Goal: Information Seeking & Learning: Learn about a topic

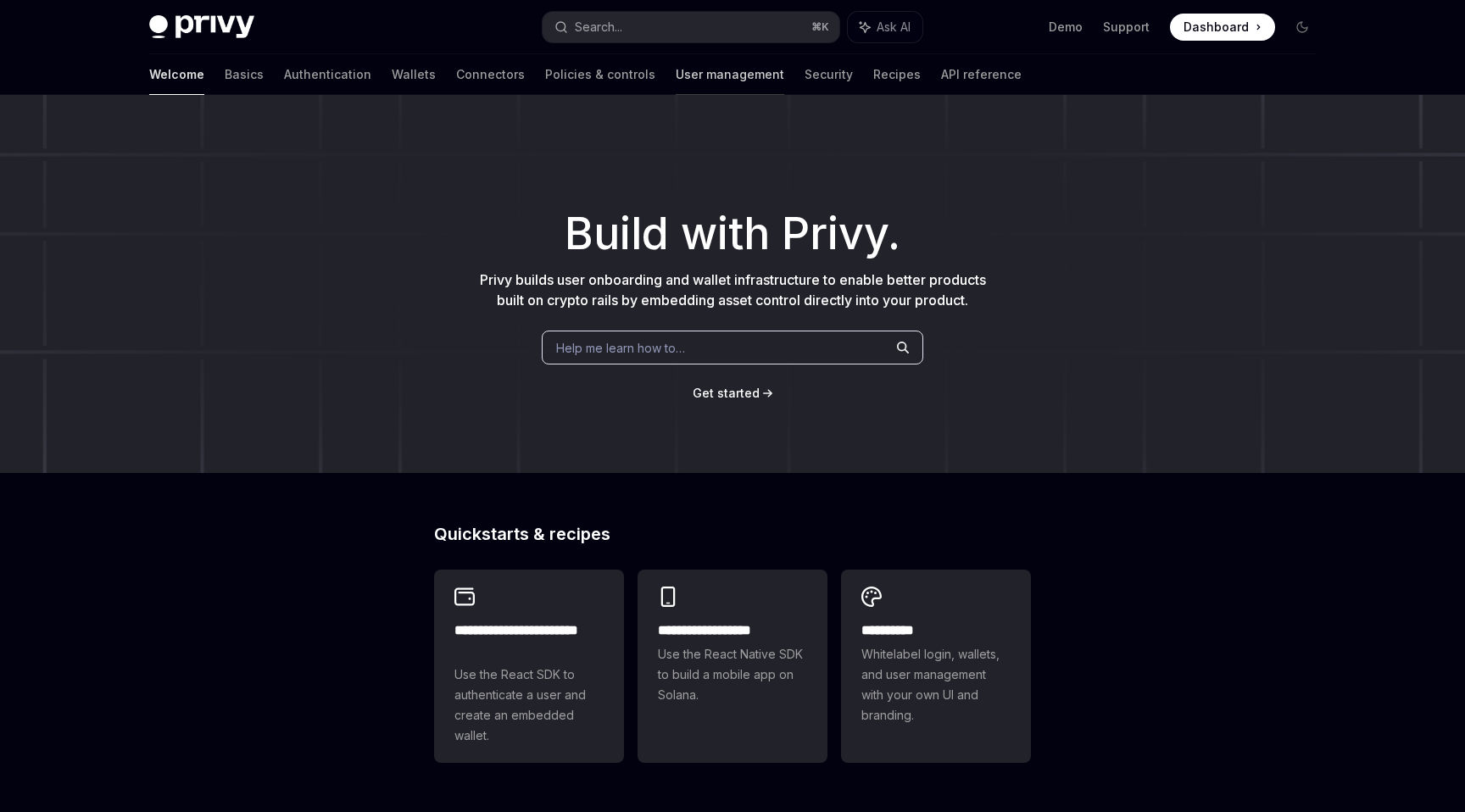
click at [676, 72] on link "User management" at bounding box center [729, 75] width 108 height 41
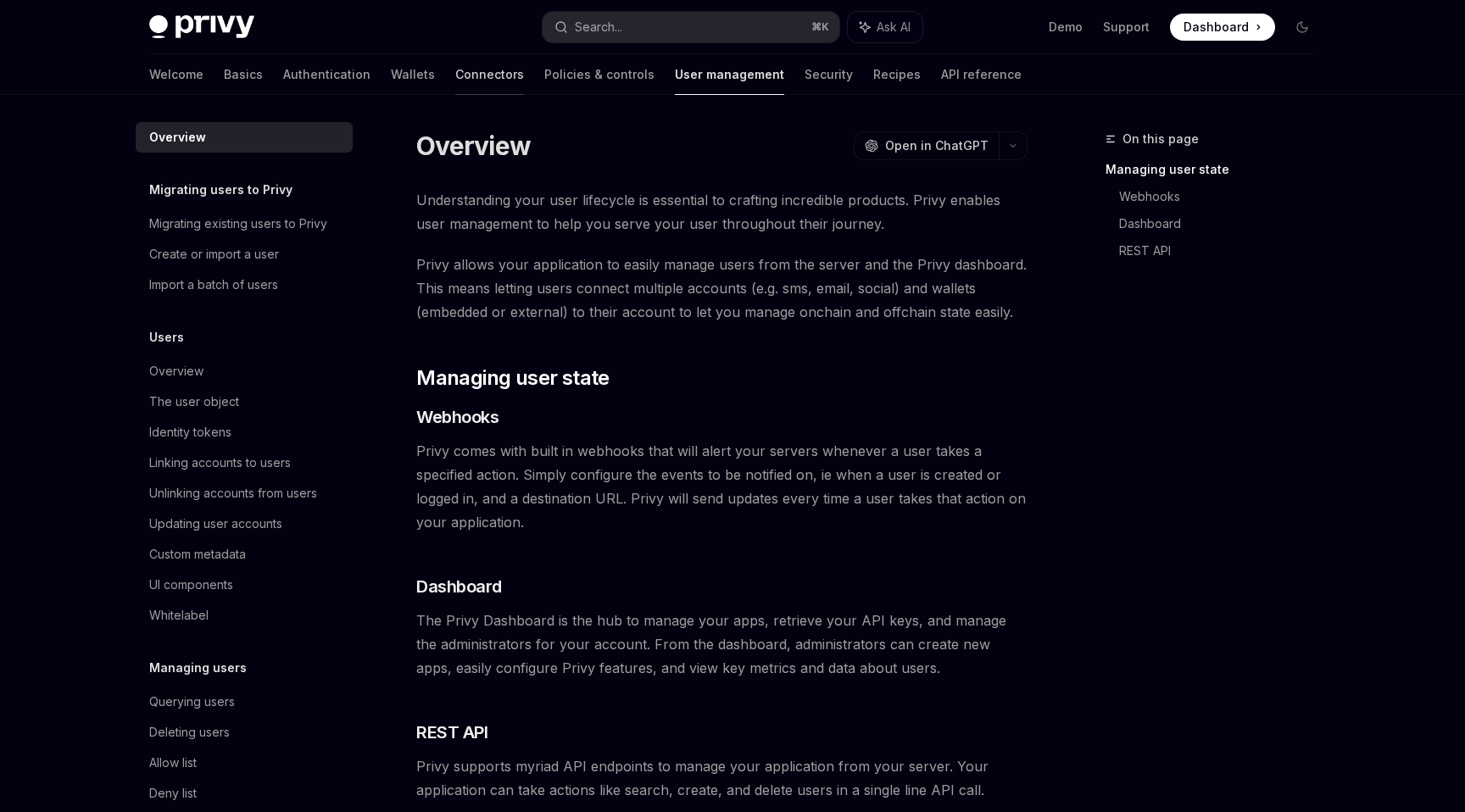
click at [455, 88] on link "Connectors" at bounding box center [489, 75] width 69 height 41
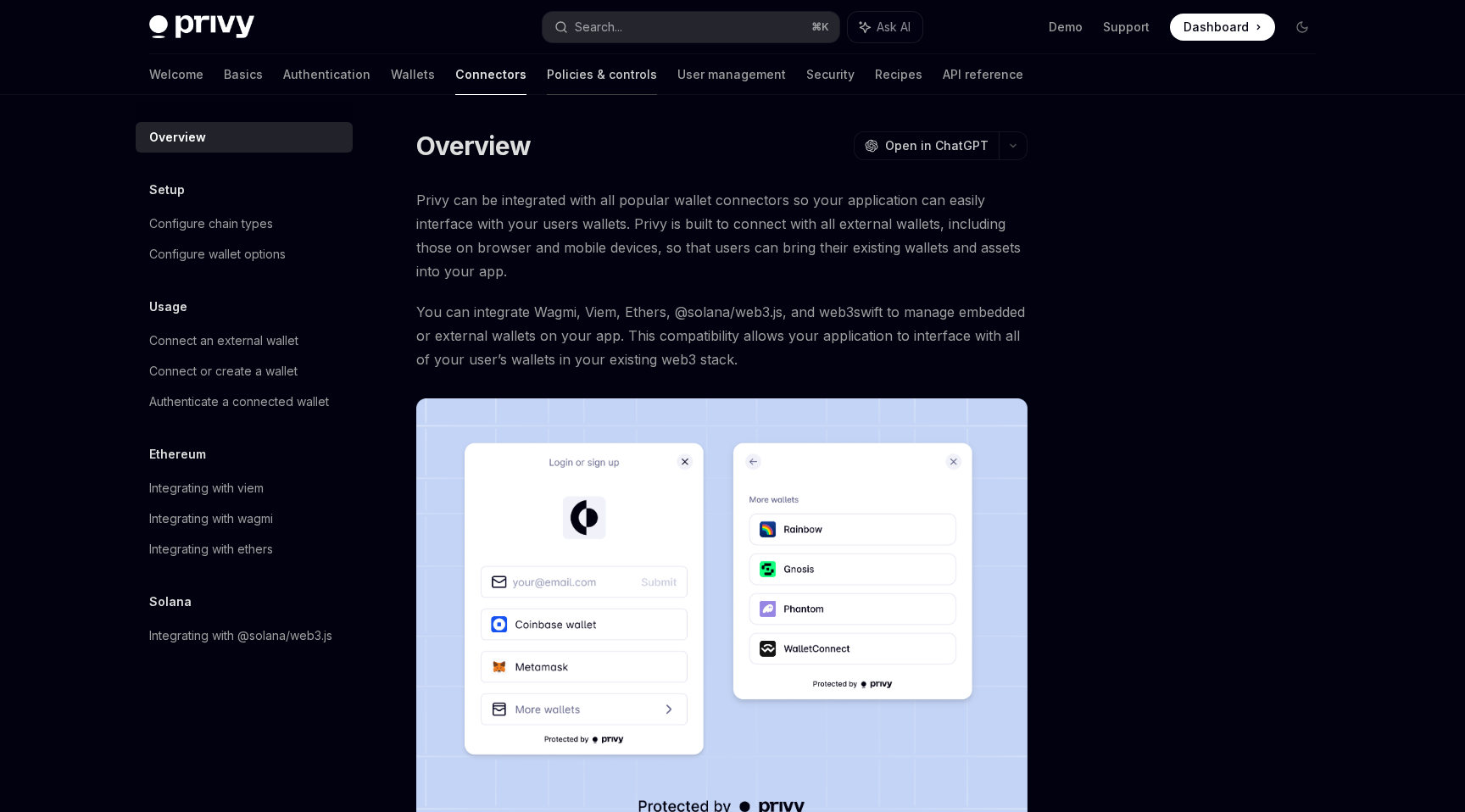
click at [547, 67] on link "Policies & controls" at bounding box center [602, 75] width 110 height 41
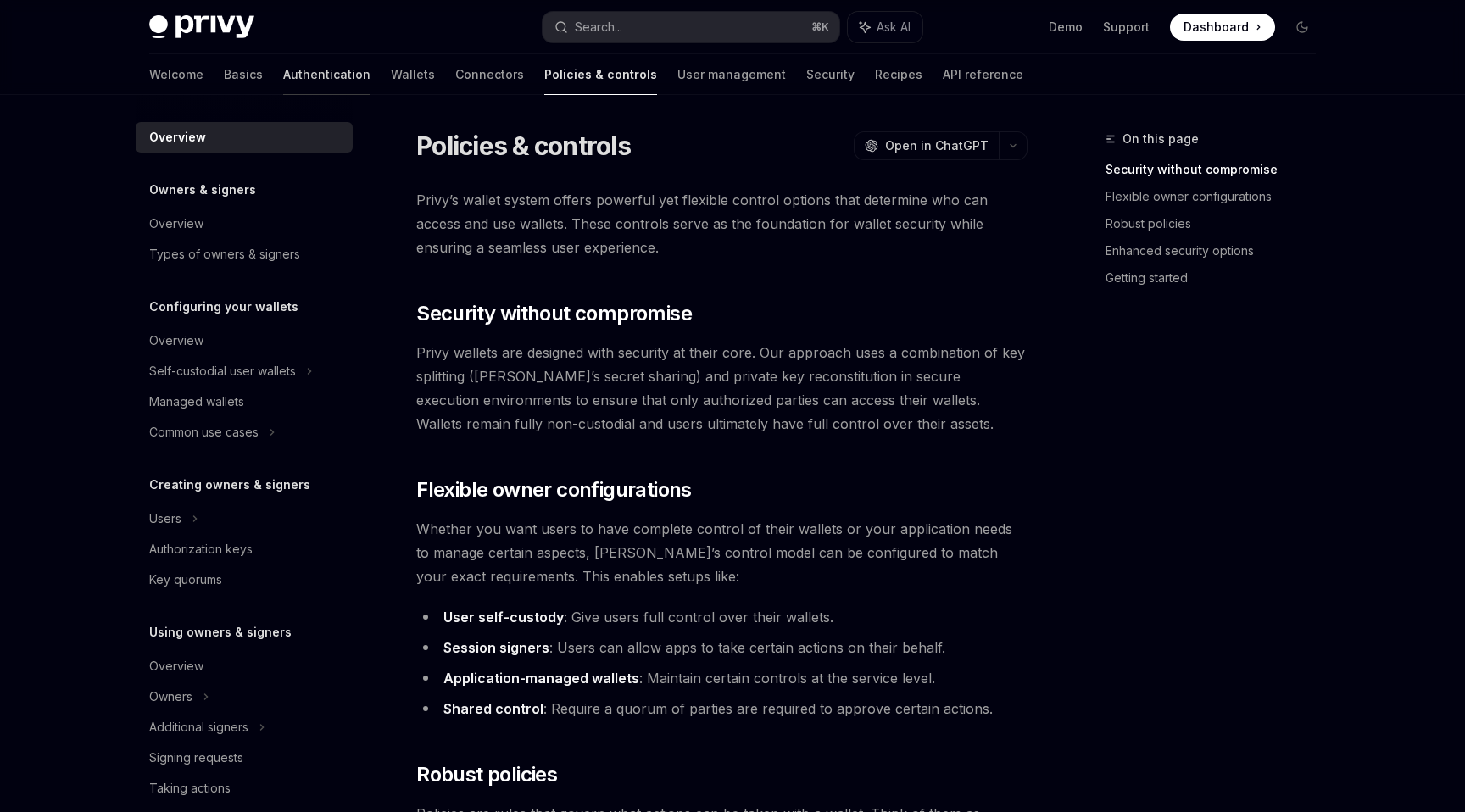
click at [283, 90] on link "Authentication" at bounding box center [327, 75] width 88 height 41
type textarea "*"
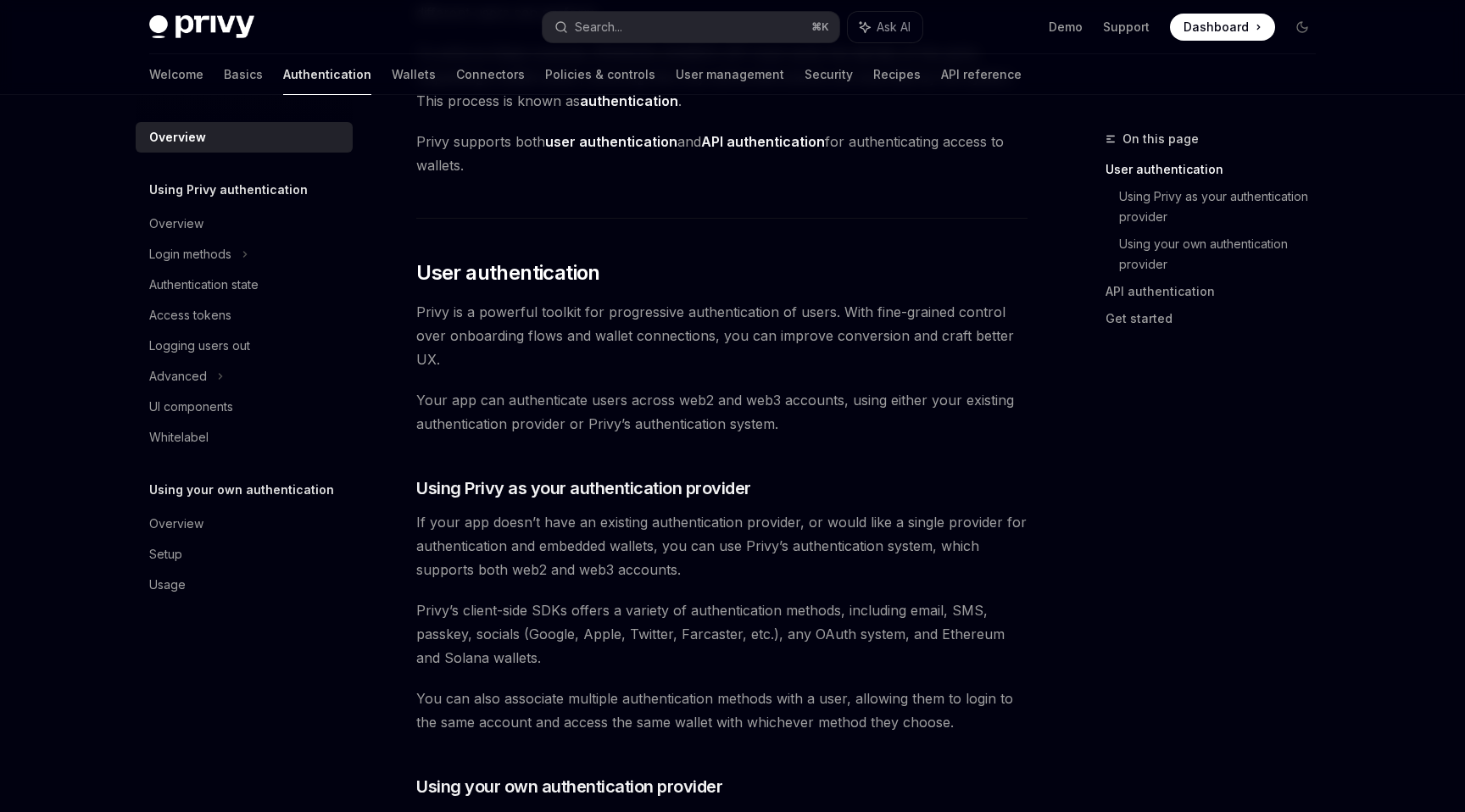
scroll to position [239, 0]
